Goal: Task Accomplishment & Management: Use online tool/utility

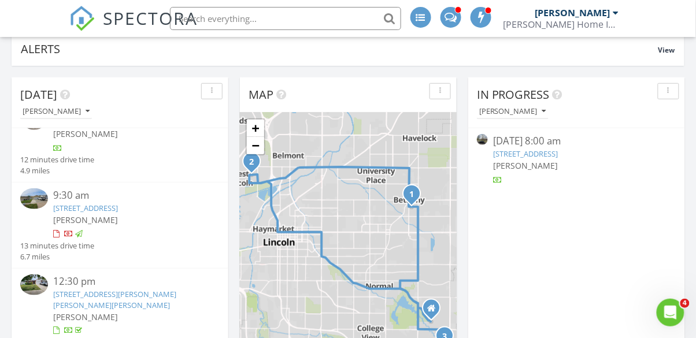
click at [132, 296] on link "5200 Betty Lou Blvd, Lincoln, NE 68516" at bounding box center [115, 299] width 123 height 21
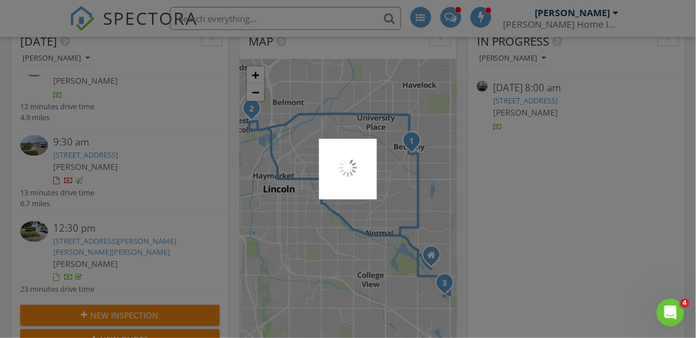
scroll to position [220, 0]
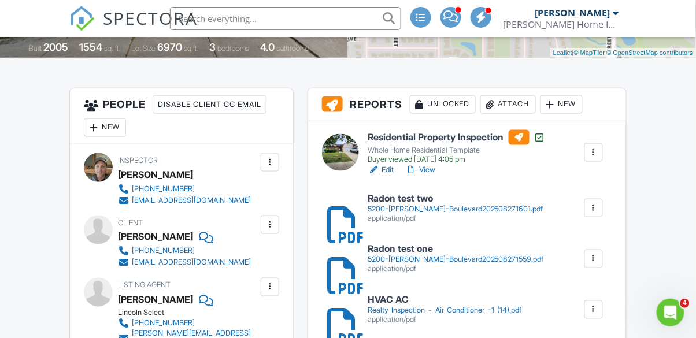
click at [436, 172] on link "View" at bounding box center [421, 170] width 30 height 12
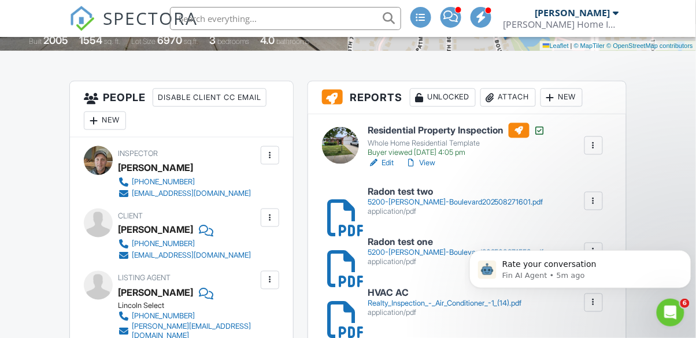
scroll to position [269, 0]
click at [435, 160] on link "View" at bounding box center [421, 164] width 30 height 12
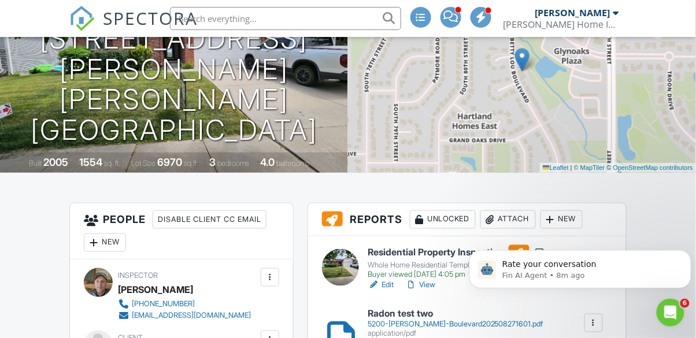
scroll to position [148, 0]
click at [421, 284] on link "View" at bounding box center [421, 285] width 30 height 12
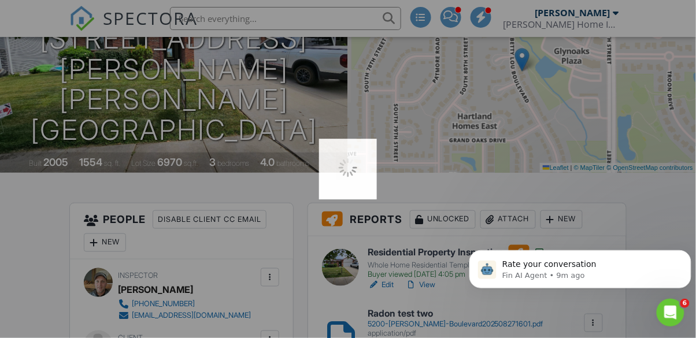
scroll to position [169, 0]
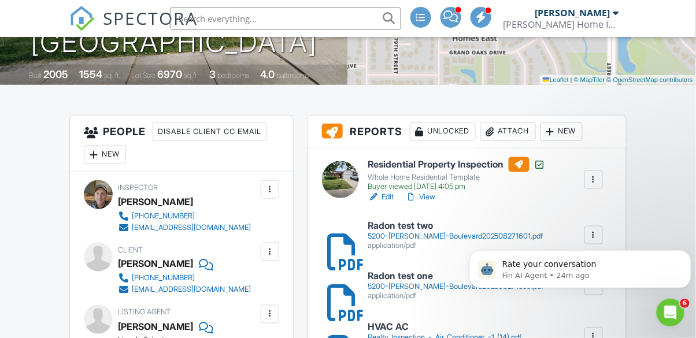
scroll to position [234, 0]
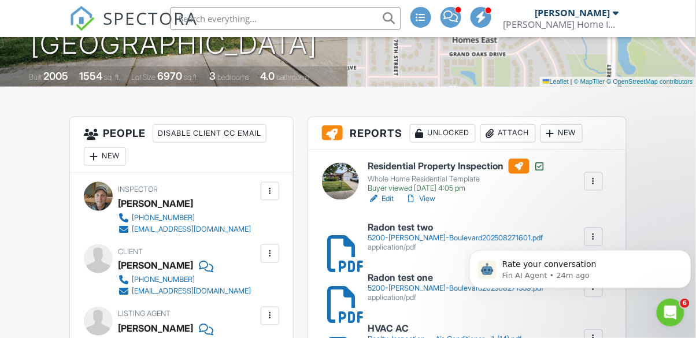
click at [430, 196] on link "View" at bounding box center [421, 199] width 30 height 12
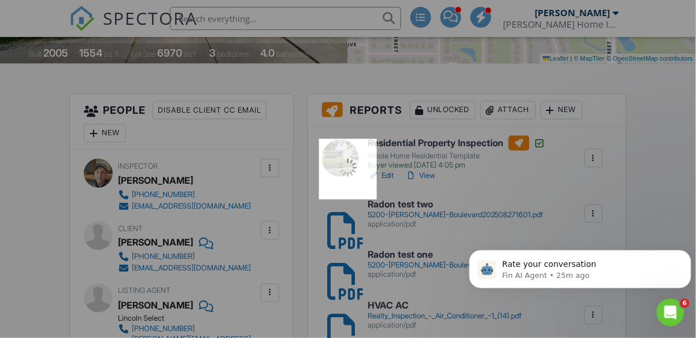
scroll to position [280, 0]
